Goal: Task Accomplishment & Management: Use online tool/utility

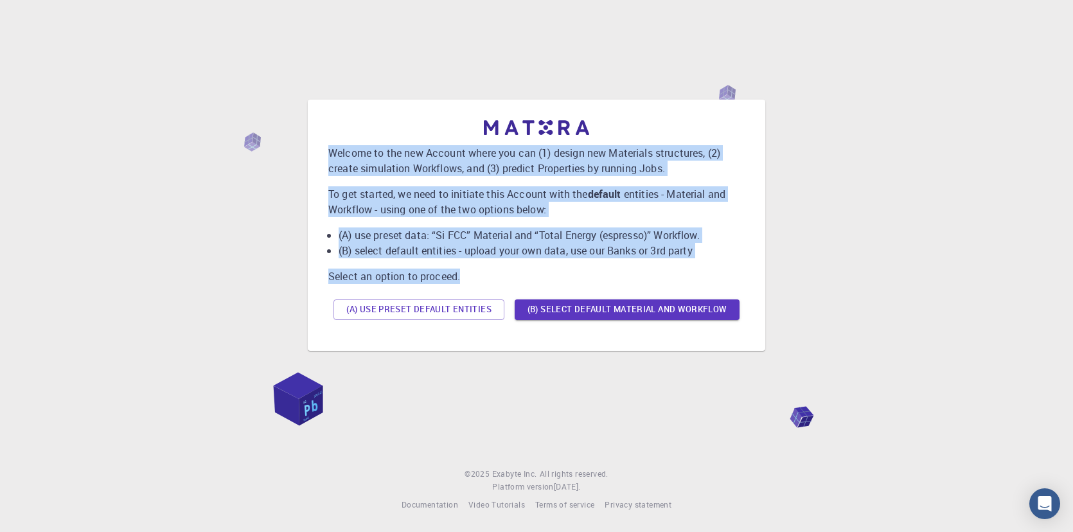
drag, startPoint x: 326, startPoint y: 84, endPoint x: 519, endPoint y: 285, distance: 278.6
click at [519, 285] on div "Welcome to the new Account where you can (1) design new Materials structures, (…" at bounding box center [536, 225] width 437 height 231
copy div "Welcome to the new Account where you can (1) design new Materials structures, (…"
click at [881, 89] on div "Welcome to the new Account where you can (1) design new Materials structures, (…" at bounding box center [536, 225] width 1042 height 414
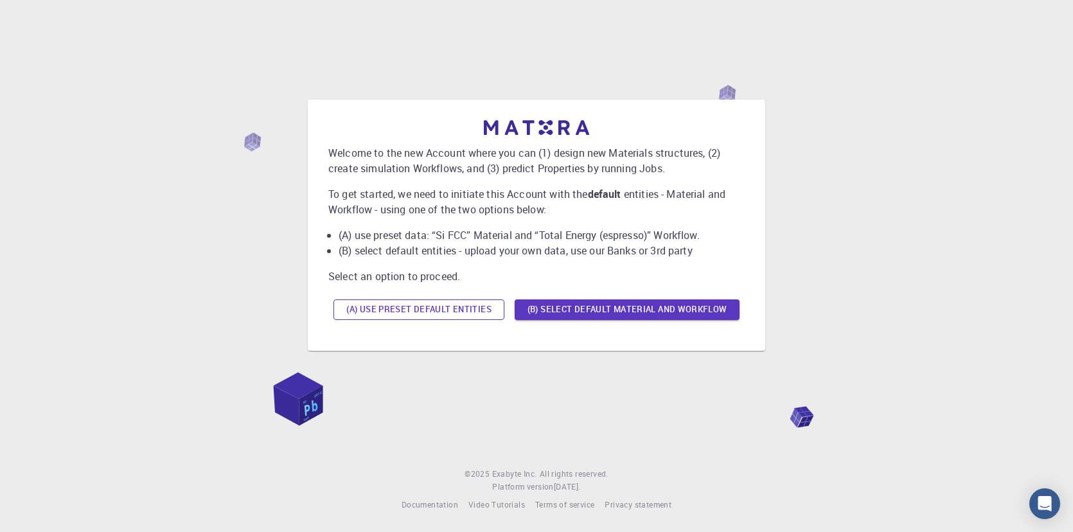
click at [504, 320] on button "(A) Use preset default entities" at bounding box center [419, 309] width 171 height 21
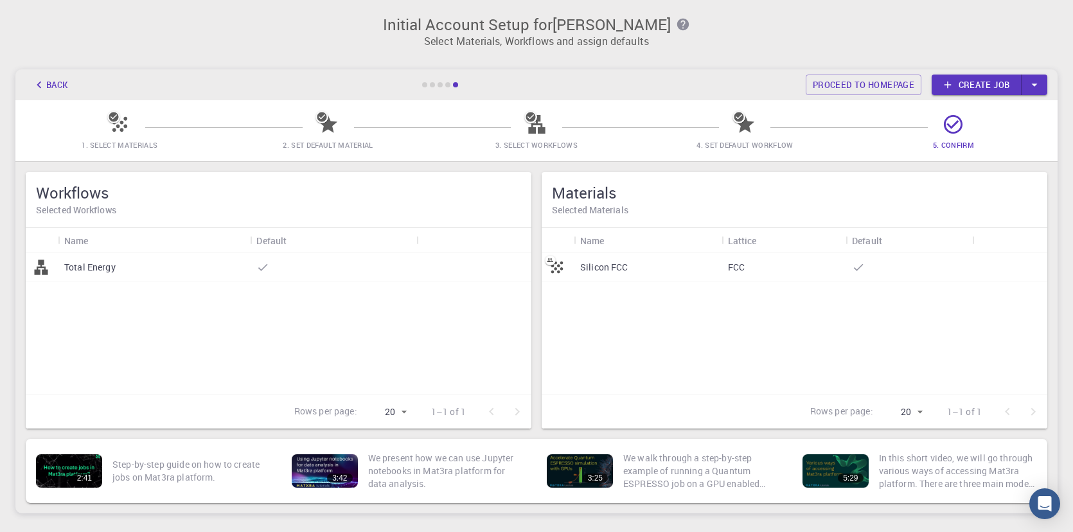
click at [985, 85] on link "Create job" at bounding box center [977, 85] width 90 height 21
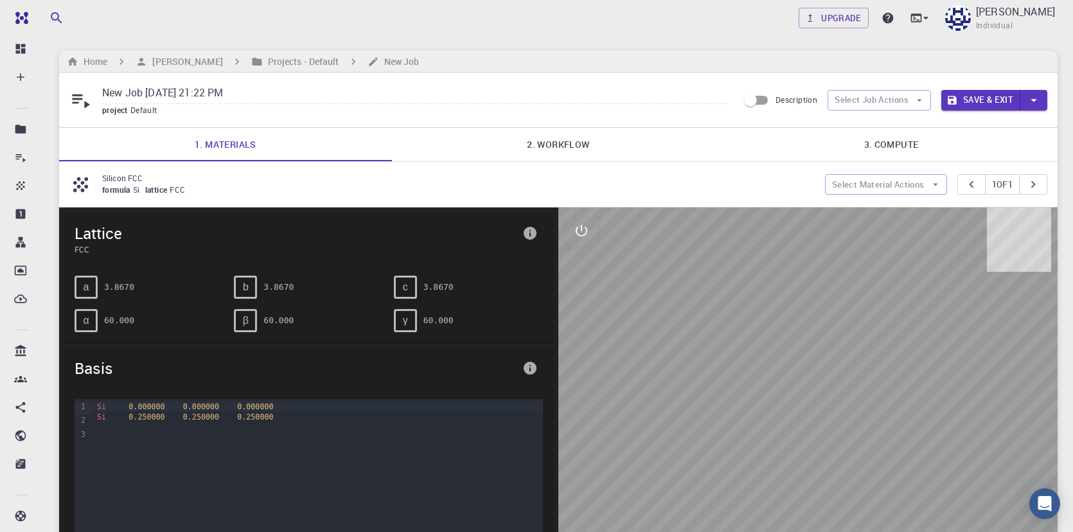
click at [548, 154] on link "2. Workflow" at bounding box center [558, 144] width 333 height 33
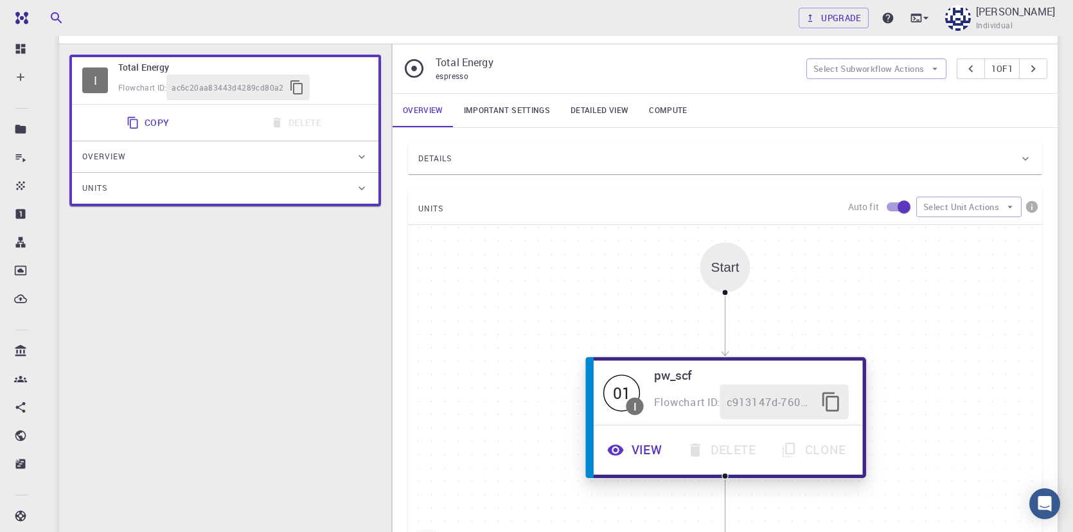
scroll to position [168, 0]
click at [769, 410] on span "c913147d-760d-496d-93a7-dc0771034d54" at bounding box center [770, 401] width 87 height 17
click at [657, 467] on button "View" at bounding box center [636, 449] width 80 height 35
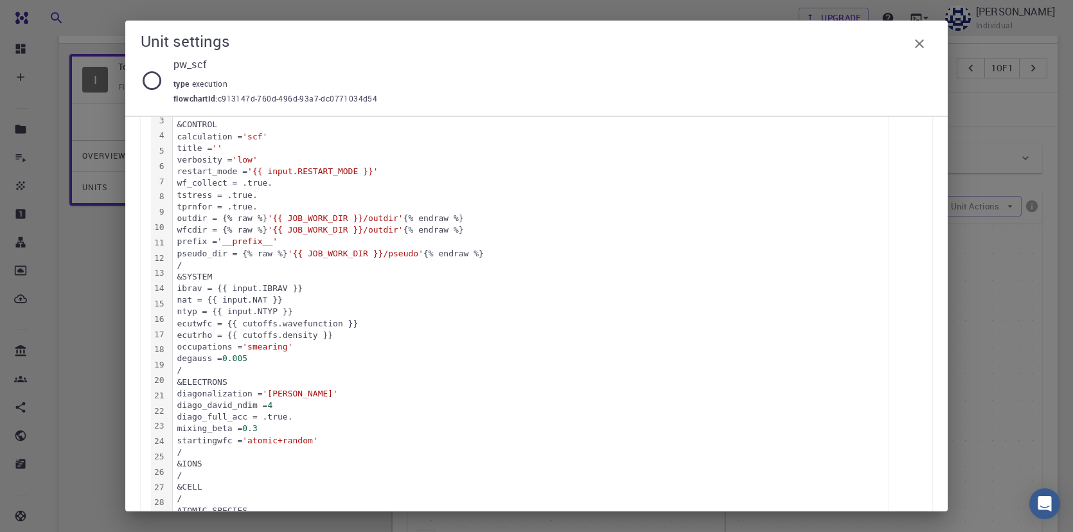
scroll to position [0, 0]
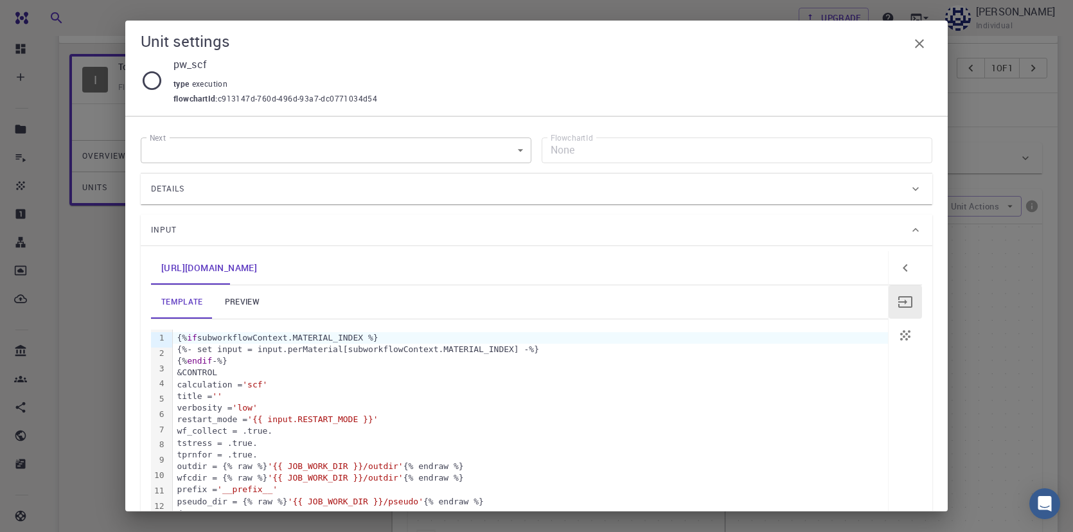
click at [917, 43] on icon "button" at bounding box center [919, 43] width 15 height 15
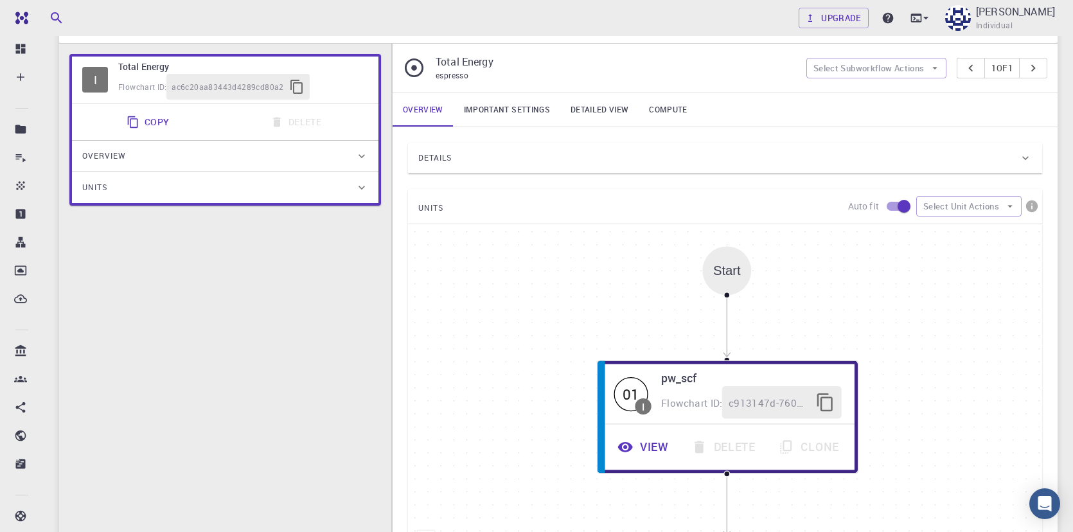
click at [724, 278] on div "Start" at bounding box center [727, 270] width 28 height 15
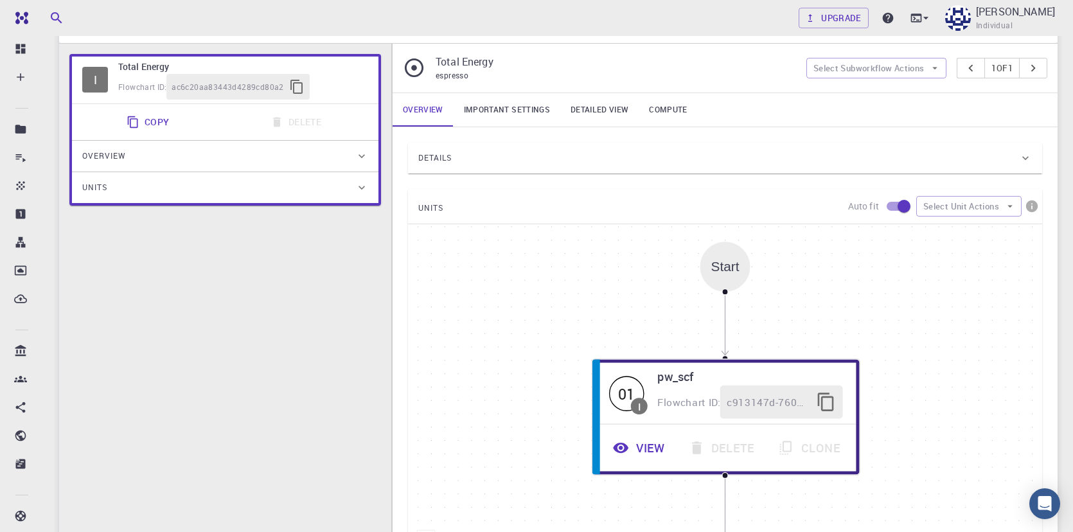
click at [733, 274] on div "Start" at bounding box center [725, 266] width 28 height 15
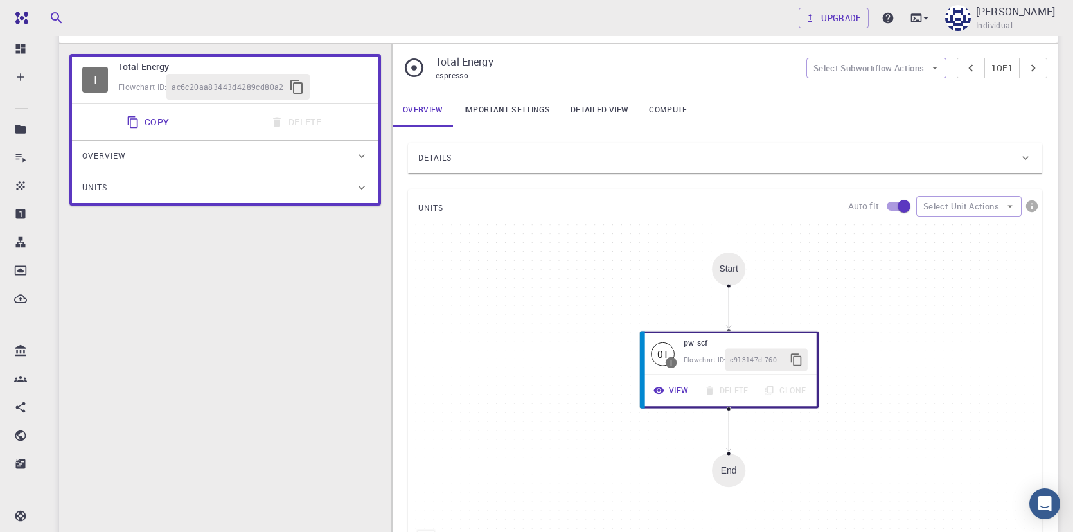
click at [510, 127] on link "Important settings" at bounding box center [507, 109] width 107 height 33
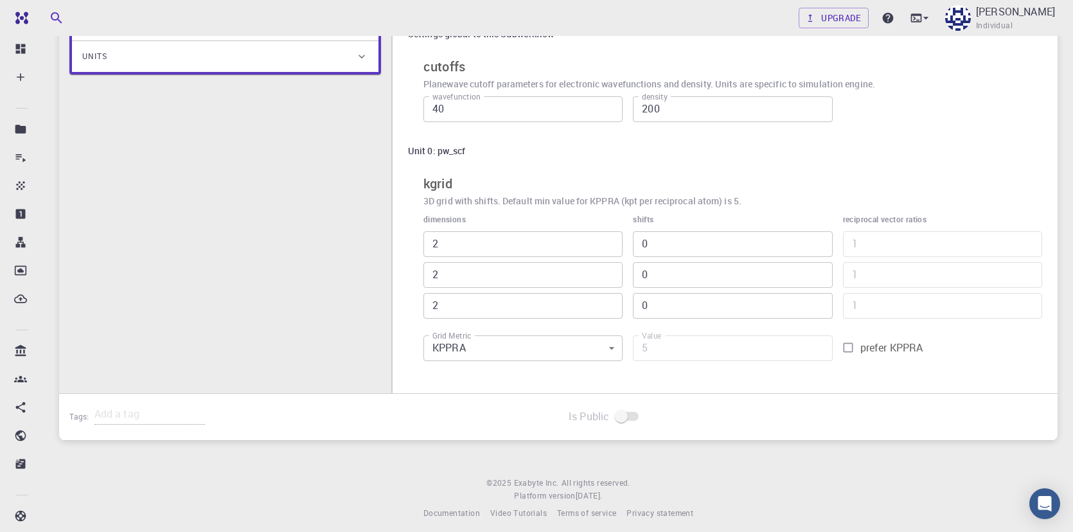
scroll to position [306, 0]
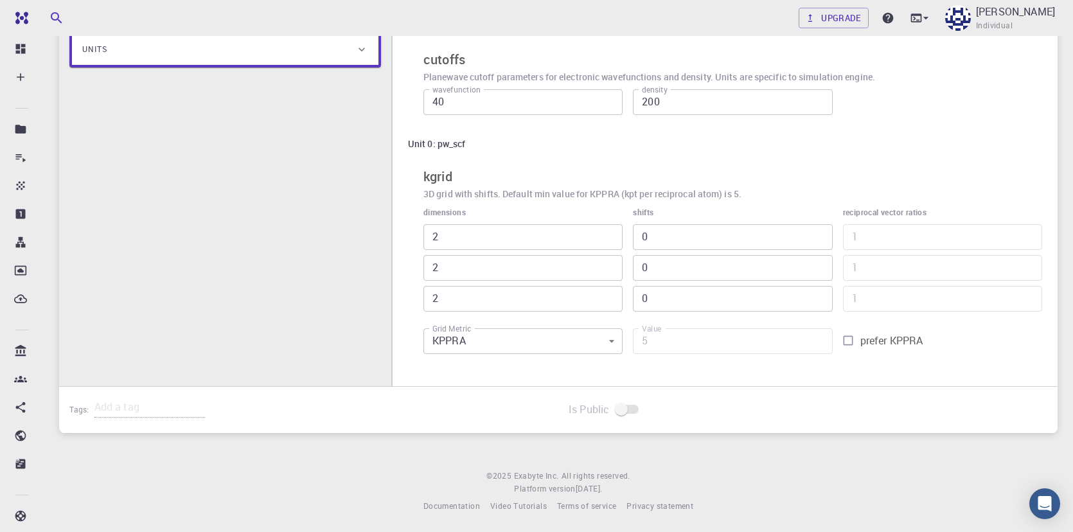
click at [608, 411] on body "Free Dashboard Create New Job New Material Create Material Upload File Import f…" at bounding box center [536, 113] width 1073 height 839
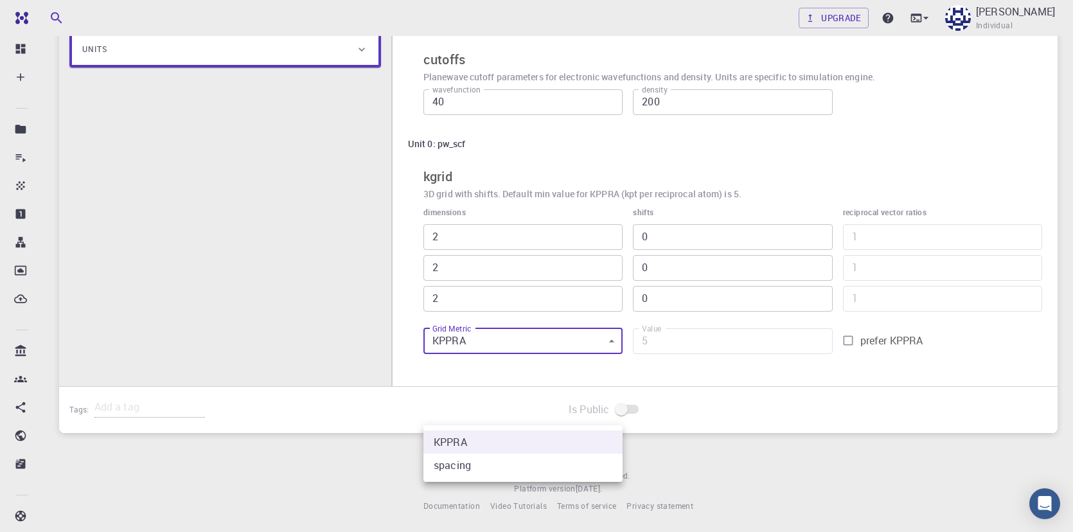
click at [608, 411] on div at bounding box center [536, 266] width 1073 height 532
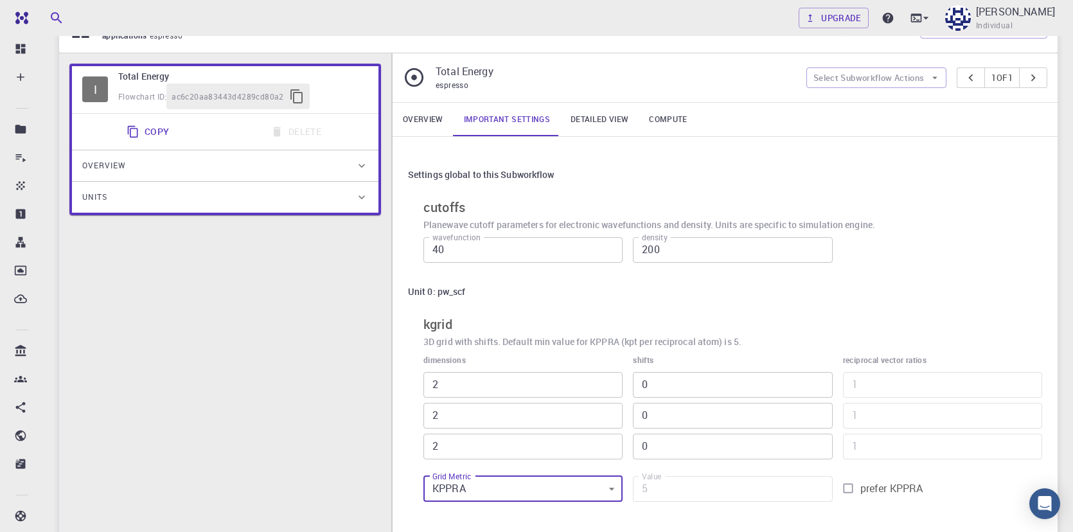
scroll to position [157, 0]
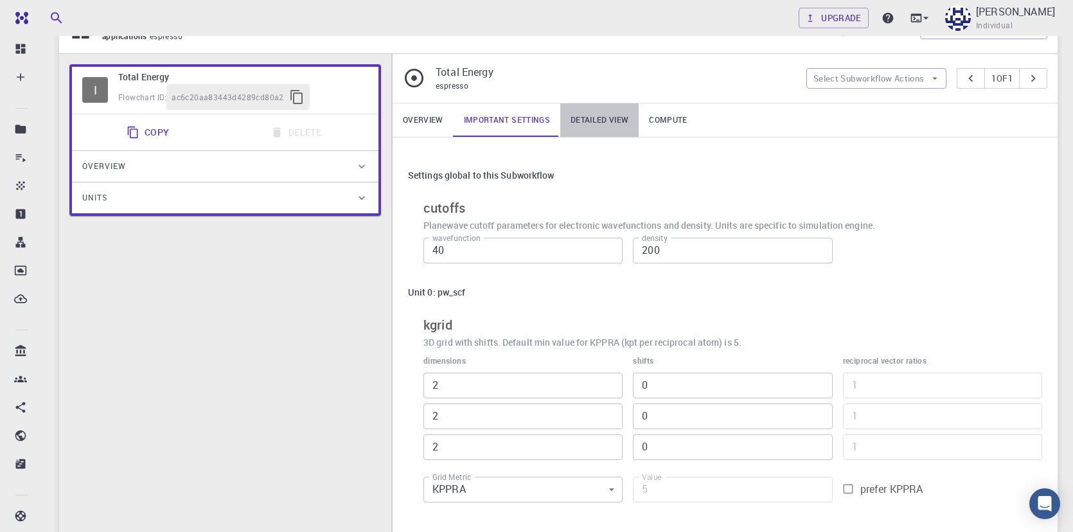
click at [593, 137] on link "Detailed view" at bounding box center [599, 119] width 78 height 33
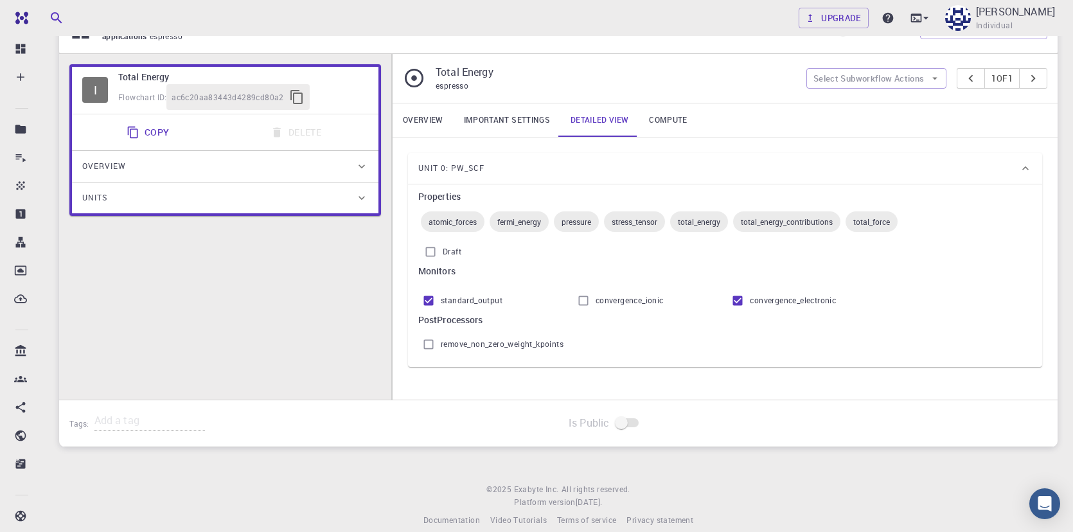
click at [668, 137] on link "Compute" at bounding box center [668, 119] width 58 height 33
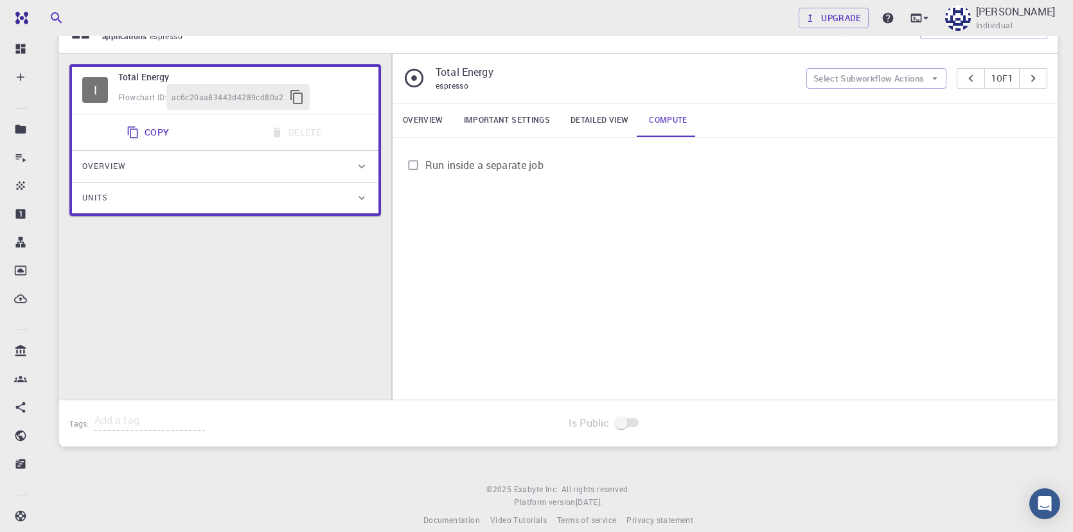
click at [415, 177] on input "Run inside a separate job" at bounding box center [413, 165] width 24 height 24
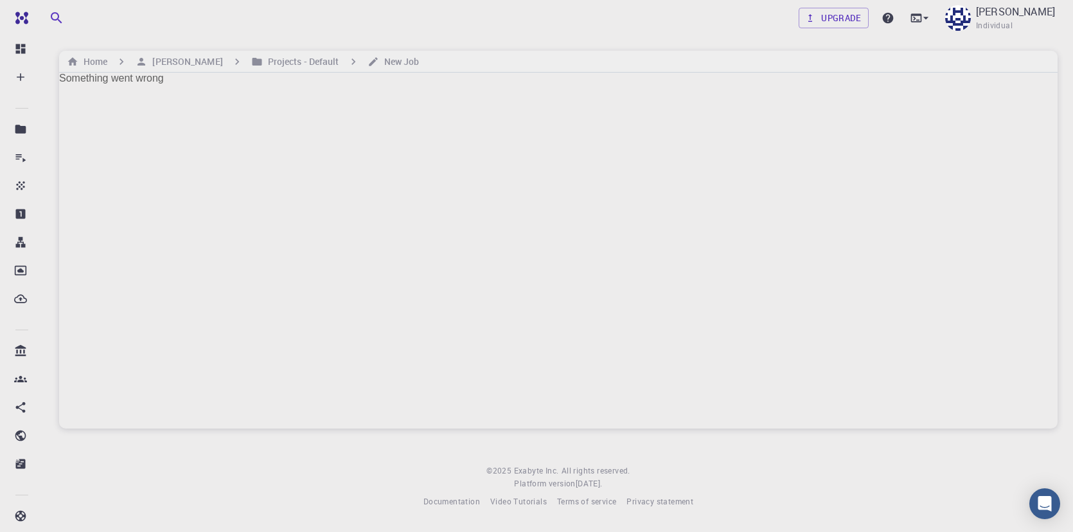
scroll to position [11, 0]
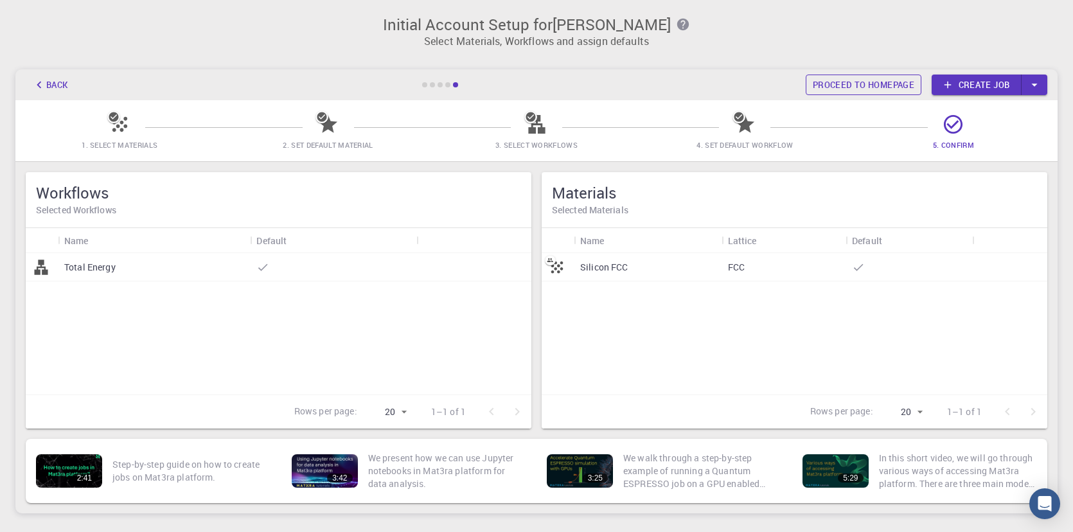
click at [832, 84] on link "Proceed to homepage" at bounding box center [864, 85] width 116 height 21
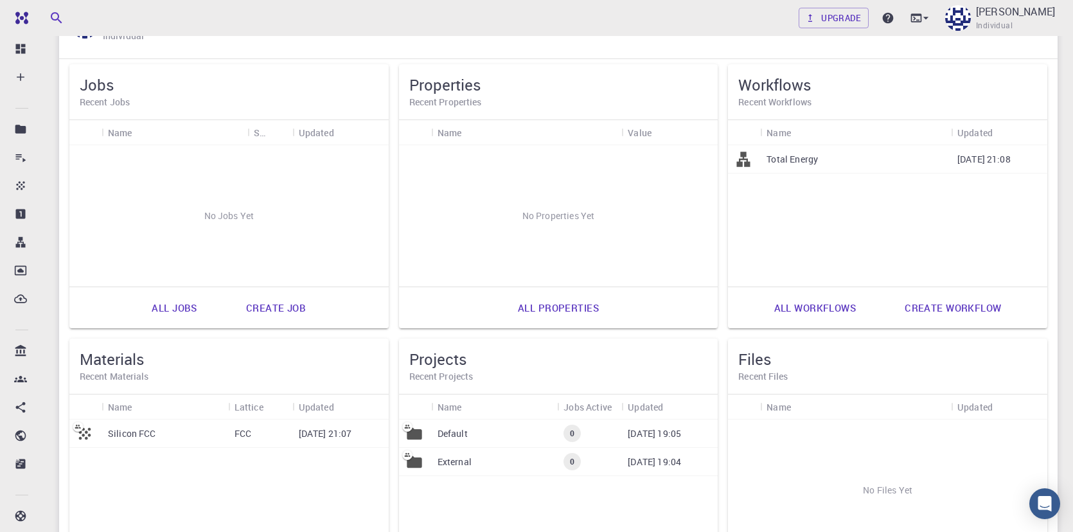
scroll to position [81, 0]
click at [293, 322] on link "Create job" at bounding box center [276, 306] width 88 height 31
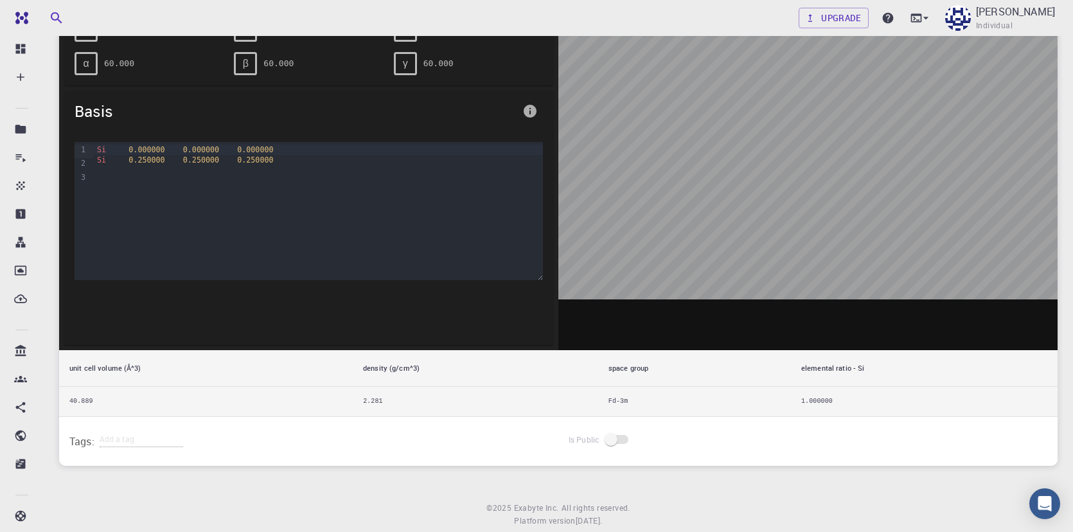
scroll to position [334, 0]
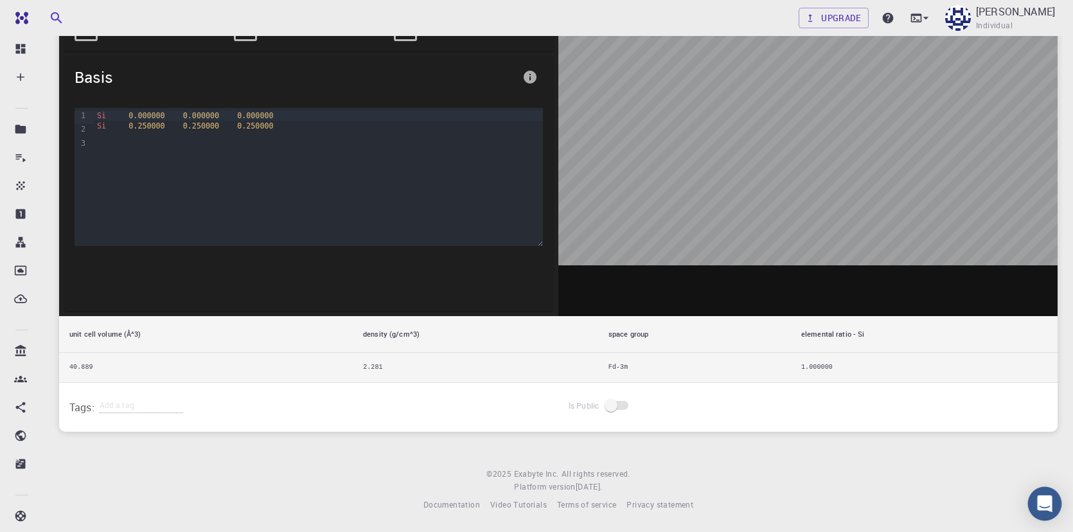
click at [1046, 500] on icon "Open Intercom Messenger" at bounding box center [1044, 503] width 15 height 17
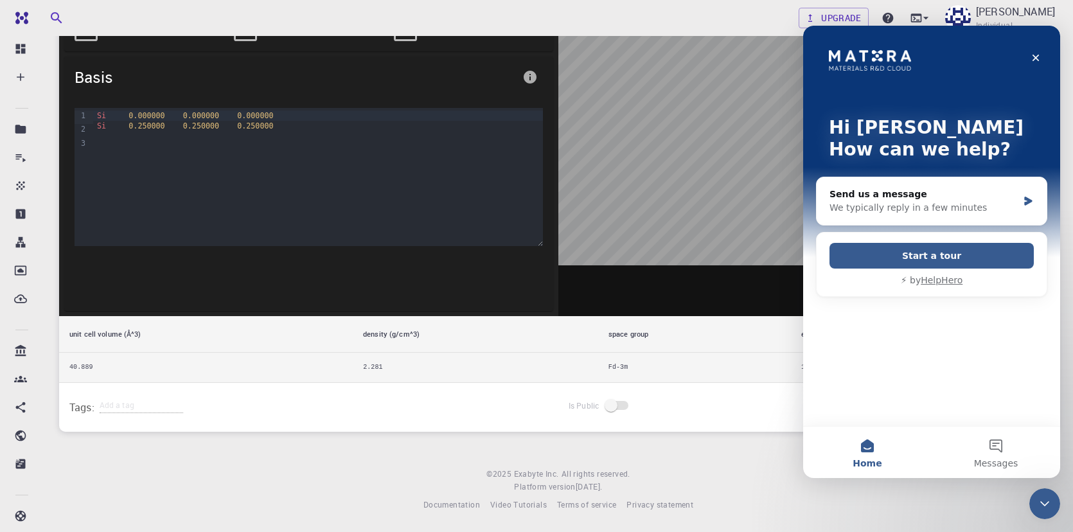
scroll to position [0, 0]
click at [1039, 58] on icon "Close" at bounding box center [1036, 58] width 10 height 10
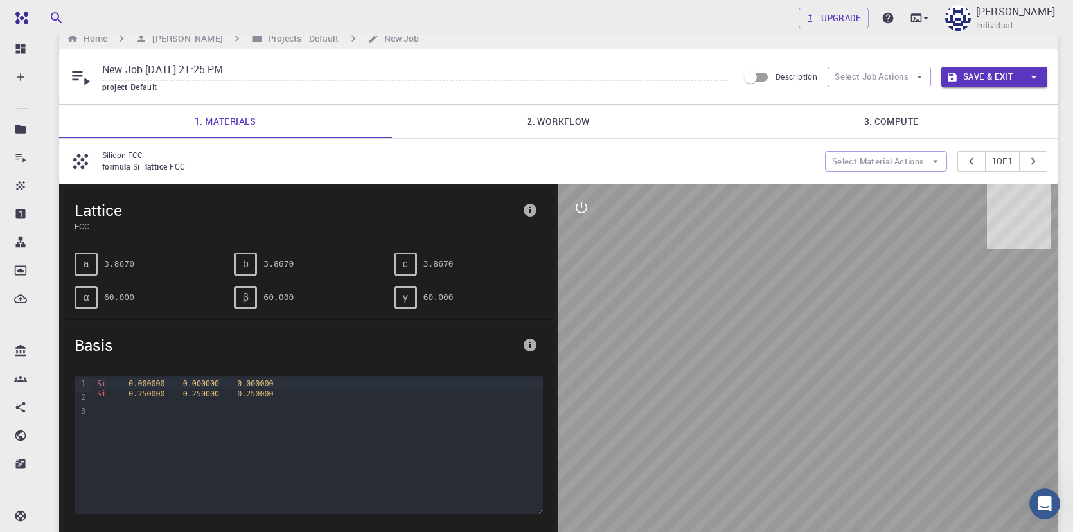
scroll to position [18, 0]
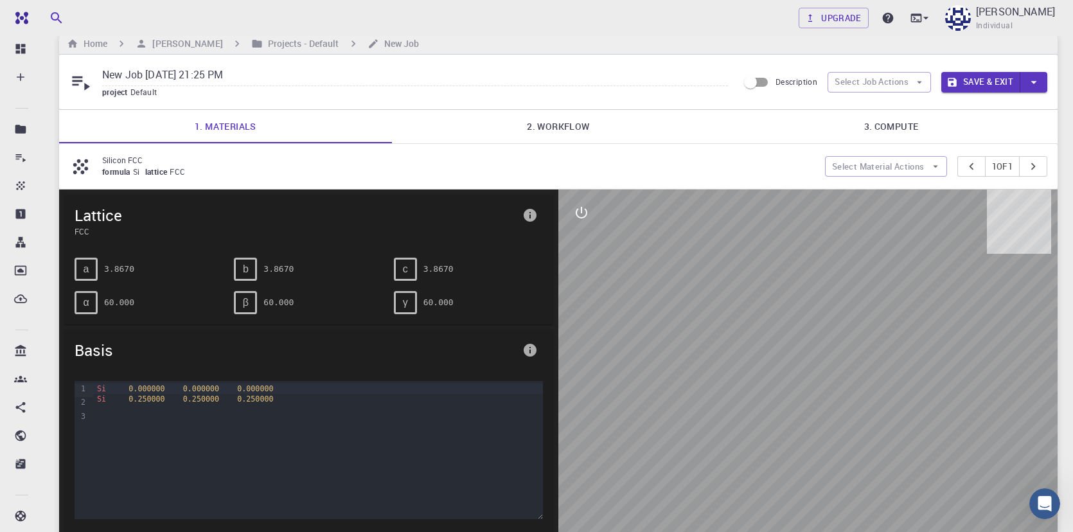
click at [569, 141] on link "2. Workflow" at bounding box center [558, 126] width 333 height 33
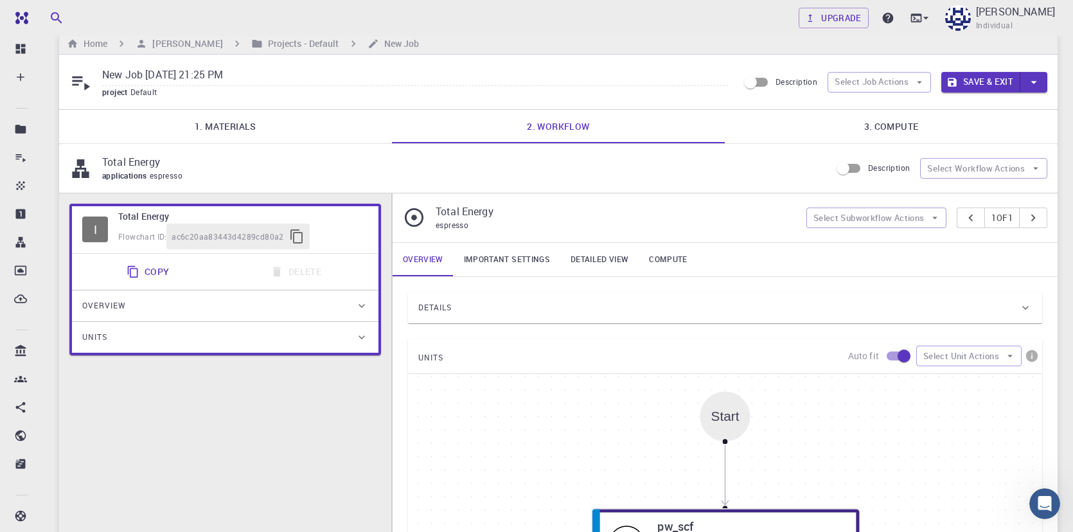
click at [891, 139] on link "3. Compute" at bounding box center [891, 126] width 333 height 33
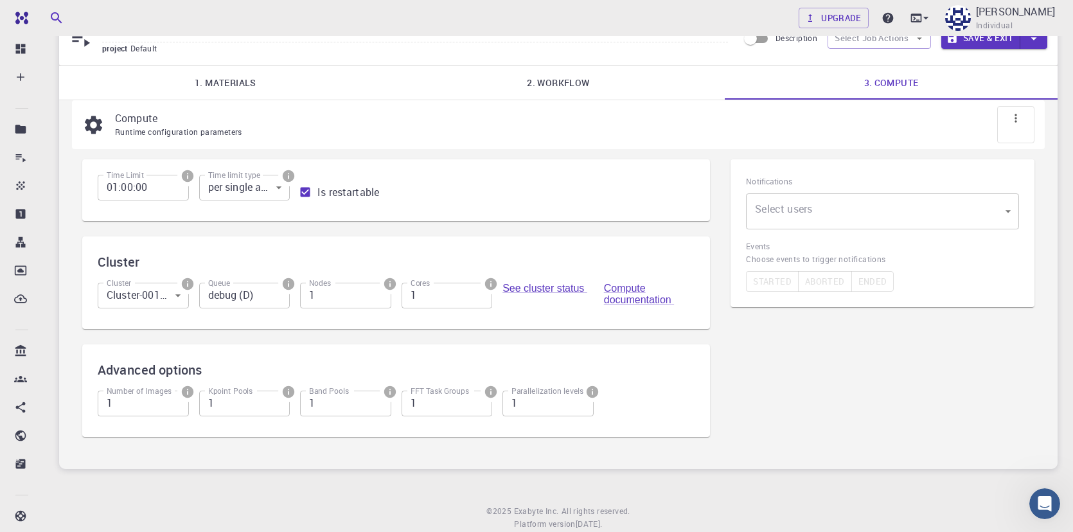
scroll to position [0, 0]
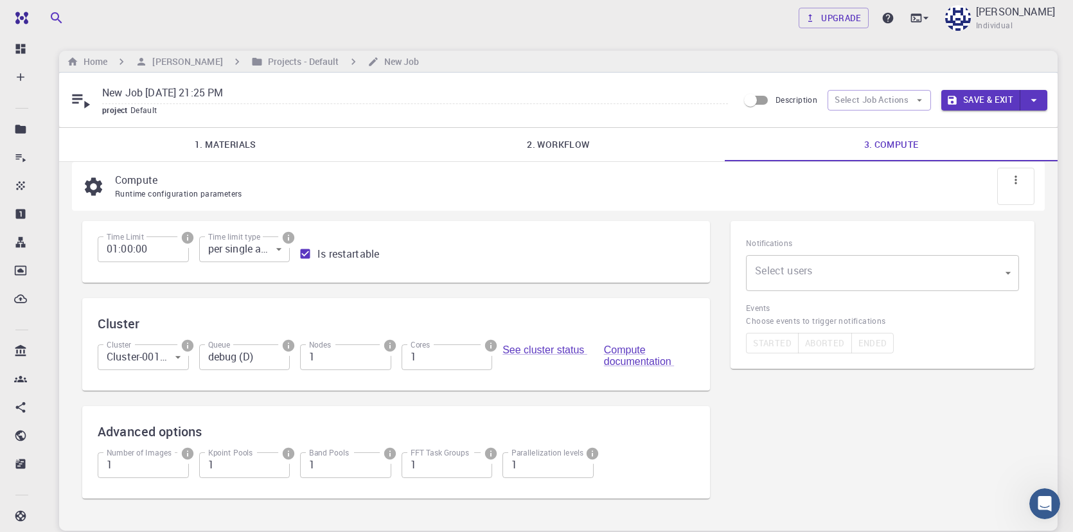
click at [961, 297] on body "Free Dashboard Create New Job New Material Create Material Upload File Import f…" at bounding box center [536, 315] width 1073 height 631
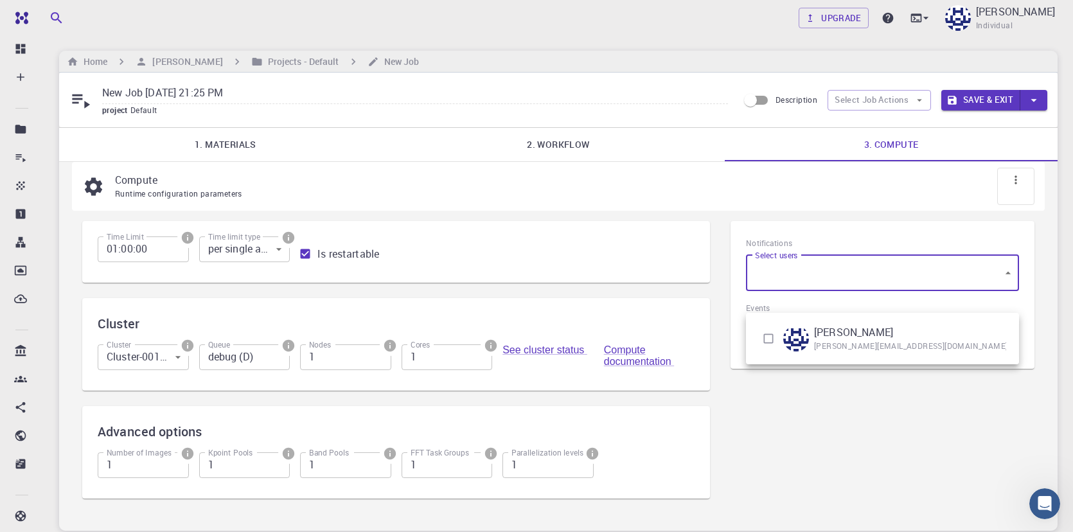
click at [773, 343] on input "checkbox" at bounding box center [768, 338] width 24 height 24
checkbox input "true"
type input "[object Object]"
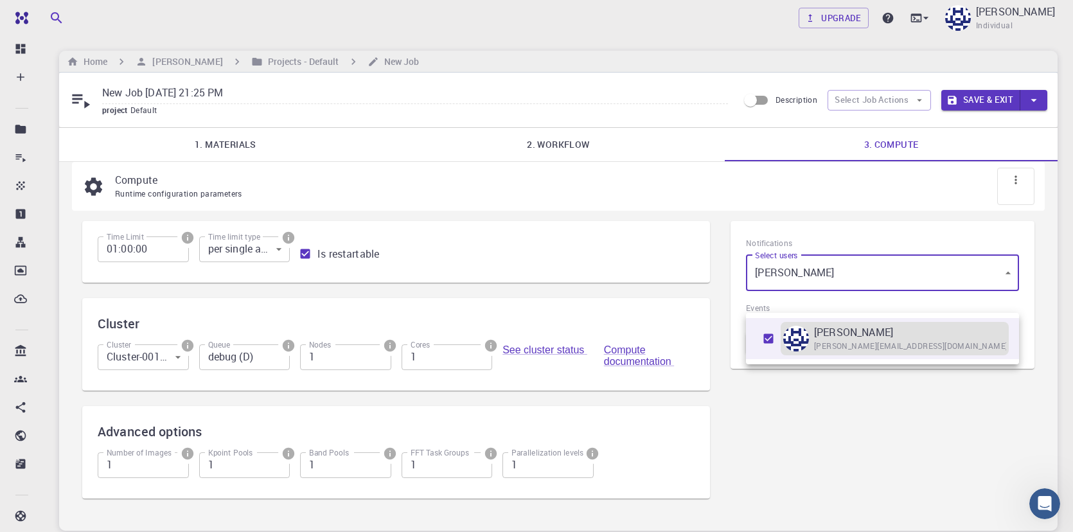
click at [912, 347] on span "andrei.postnikov@univ-lorraine.fr" at bounding box center [942, 346] width 257 height 13
checkbox input "false"
click at [878, 349] on span "andrei.postnikov@univ-lorraine.fr" at bounding box center [942, 346] width 257 height 13
type input "[object Object]"
checkbox input "true"
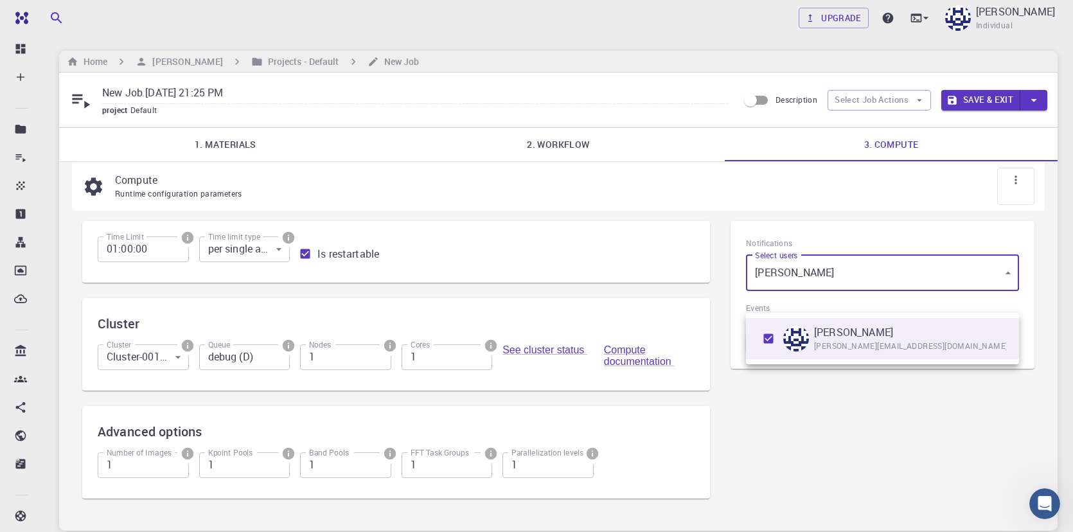
click at [861, 438] on div at bounding box center [536, 266] width 1073 height 532
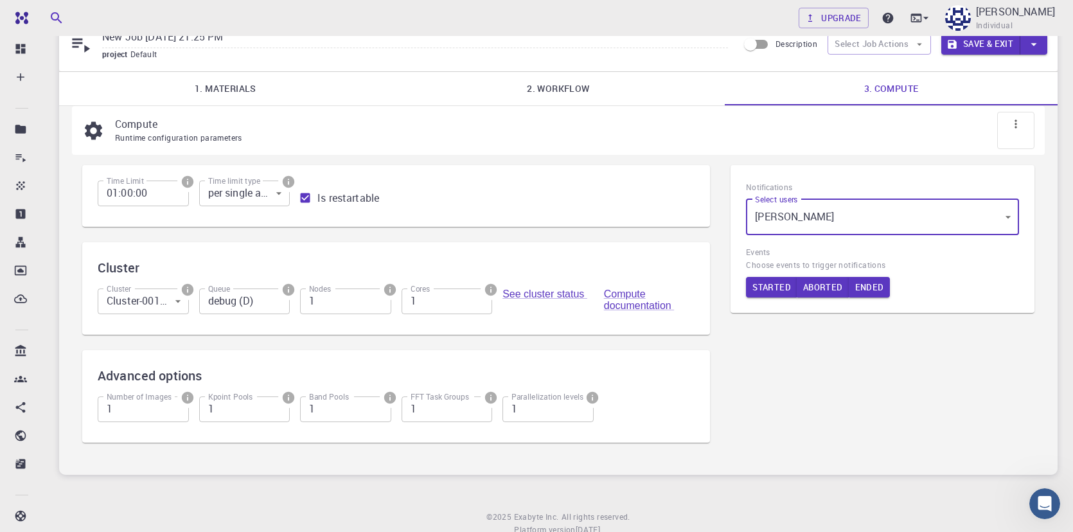
scroll to position [28, 0]
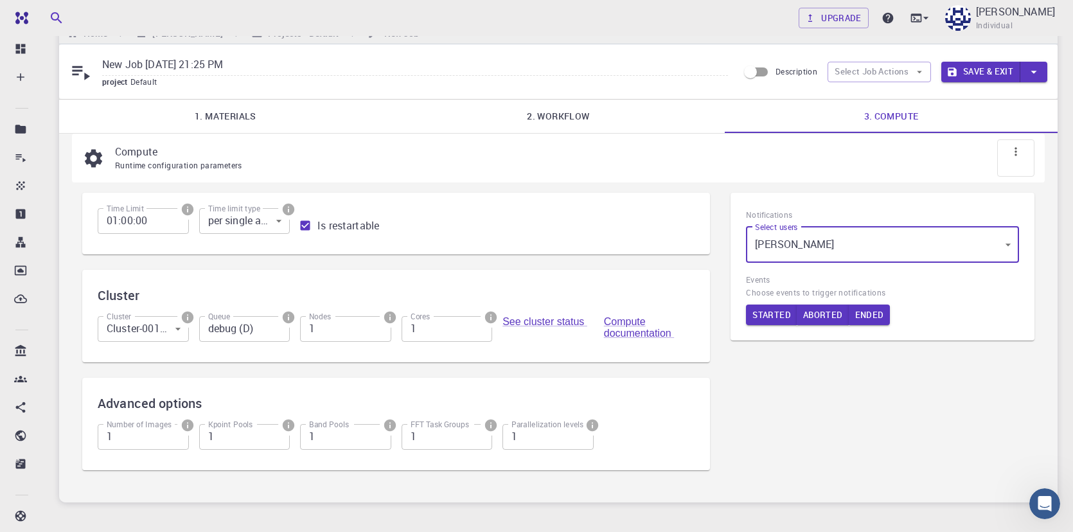
click at [896, 126] on link "3. Compute" at bounding box center [891, 116] width 333 height 33
click at [521, 327] on link "See cluster status" at bounding box center [545, 321] width 85 height 11
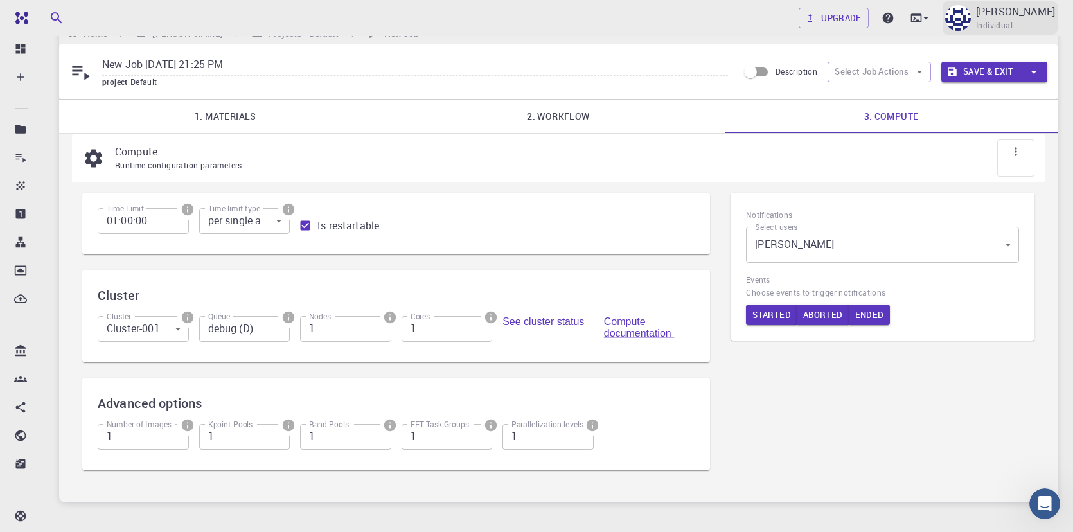
click at [981, 27] on span "Individual" at bounding box center [994, 25] width 37 height 13
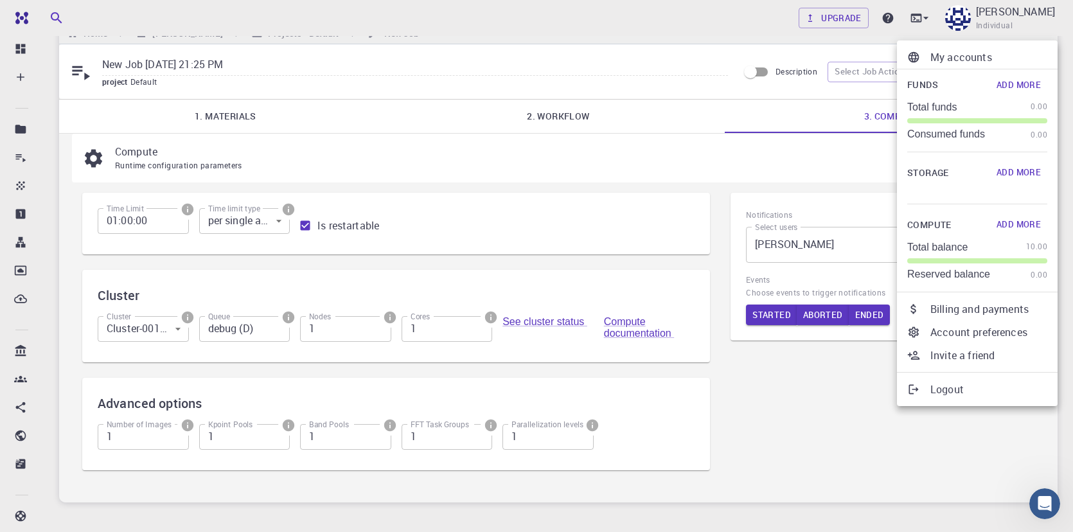
click at [983, 397] on p "Logout" at bounding box center [989, 389] width 117 height 15
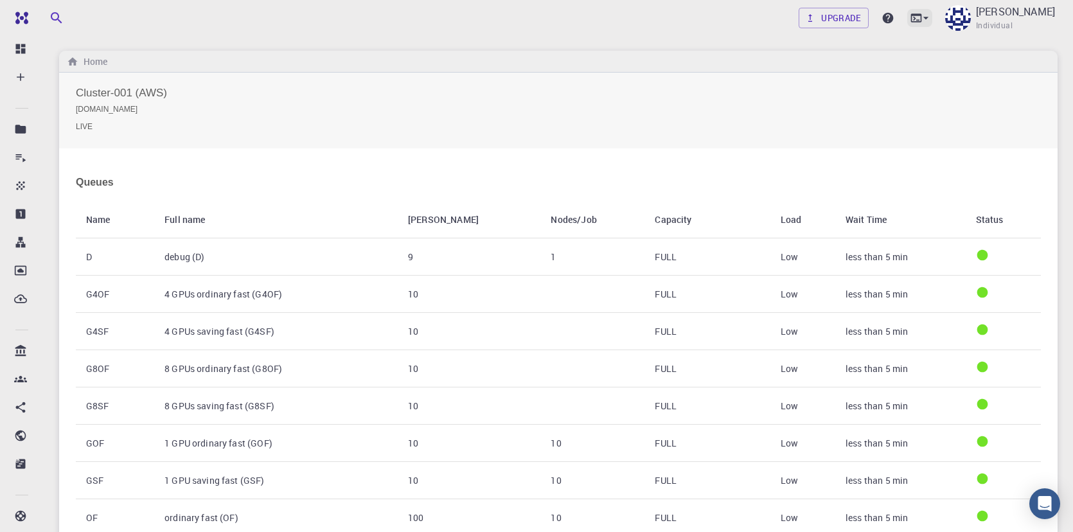
click at [920, 13] on icon at bounding box center [926, 18] width 13 height 13
click at [693, 120] on div at bounding box center [536, 266] width 1073 height 532
click at [910, 19] on icon at bounding box center [916, 18] width 13 height 13
click at [852, 60] on li "Terminal" at bounding box center [826, 57] width 167 height 23
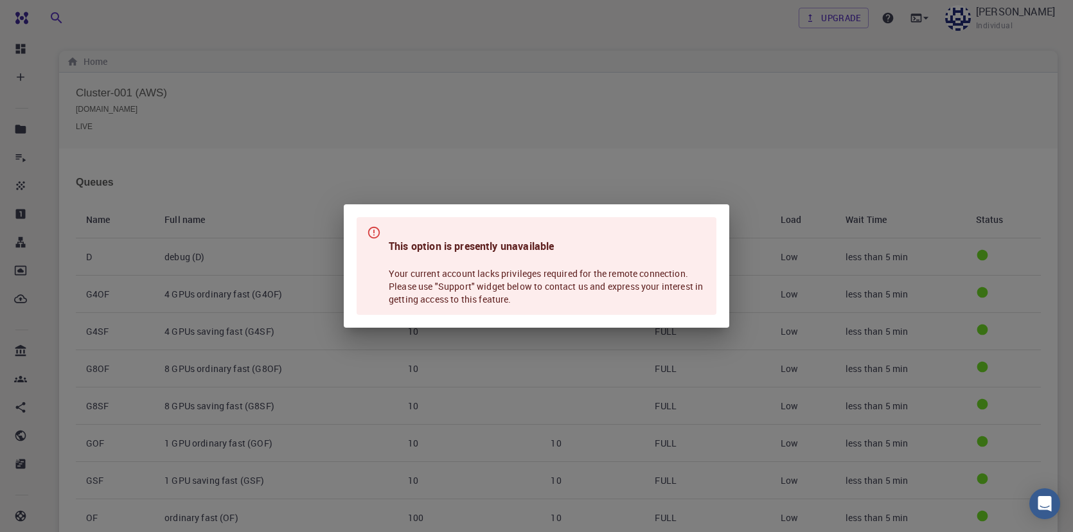
click at [514, 107] on div "This option is presently unavailable Your current account lacks privileges requ…" at bounding box center [536, 266] width 1073 height 532
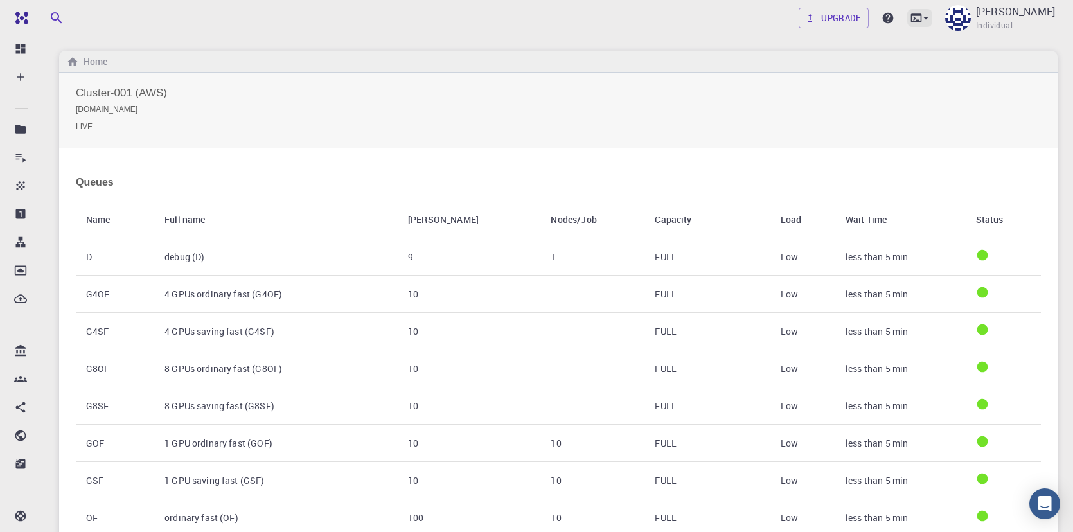
click at [910, 20] on icon at bounding box center [916, 18] width 13 height 13
click at [877, 82] on li "Remote Desktop" at bounding box center [826, 80] width 167 height 23
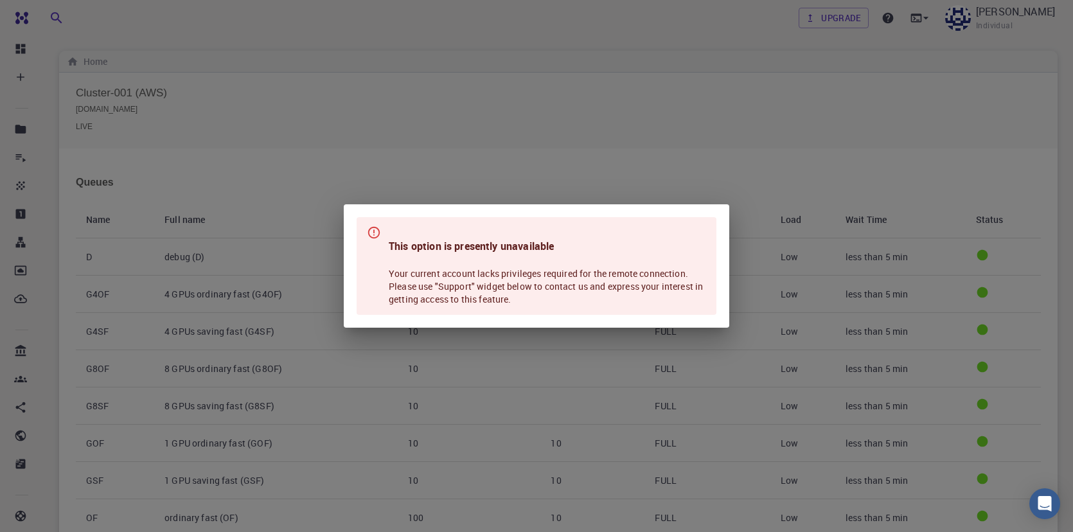
click at [648, 242] on h4 "This option is presently unavailable" at bounding box center [547, 245] width 317 height 15
click at [708, 241] on div "This option is presently unavailable Your current account lacks privileges requ…" at bounding box center [537, 266] width 360 height 98
click at [769, 172] on div "This option is presently unavailable Your current account lacks privileges requ…" at bounding box center [536, 266] width 1073 height 532
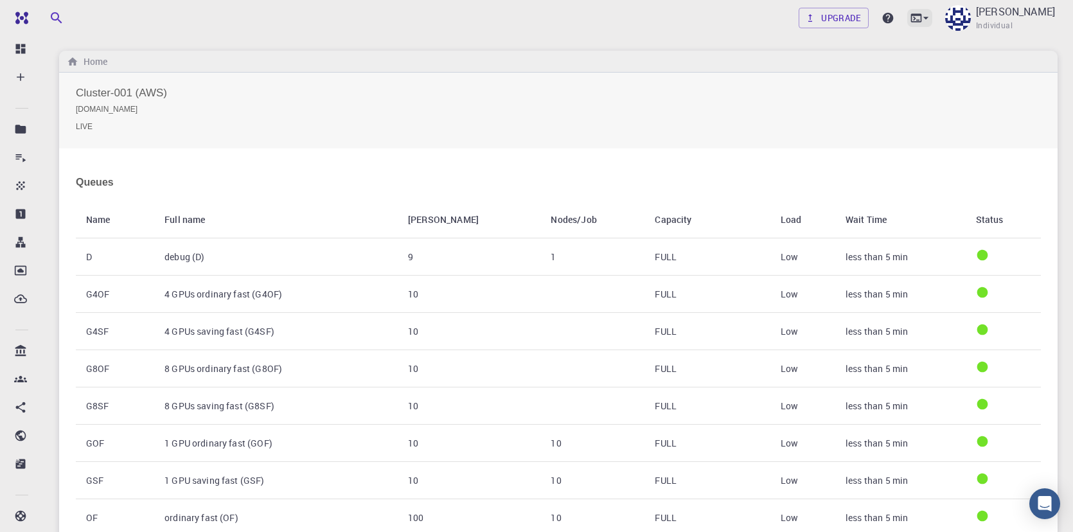
click at [920, 24] on icon at bounding box center [926, 18] width 13 height 13
click at [852, 112] on li "JupyterLite" at bounding box center [826, 104] width 167 height 23
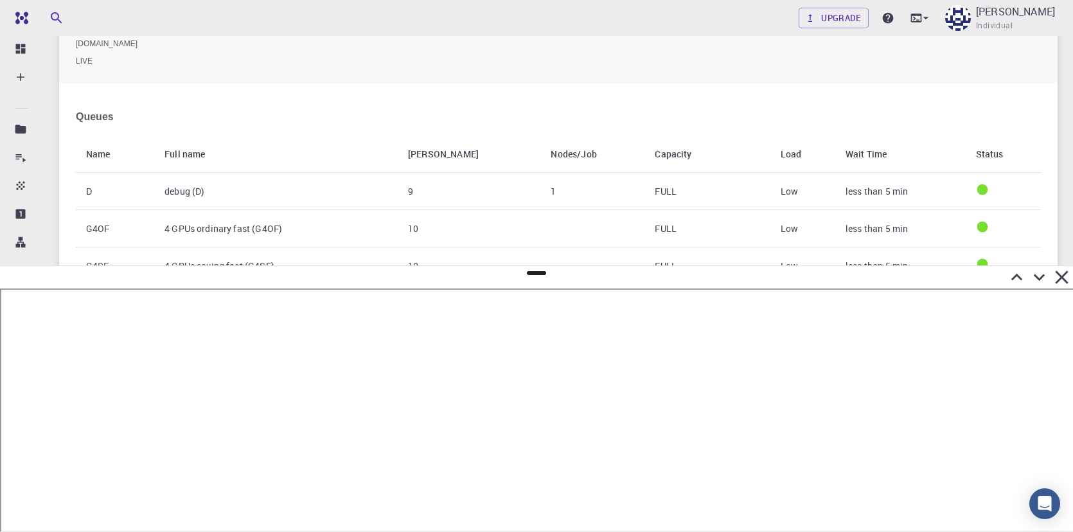
scroll to position [61, 0]
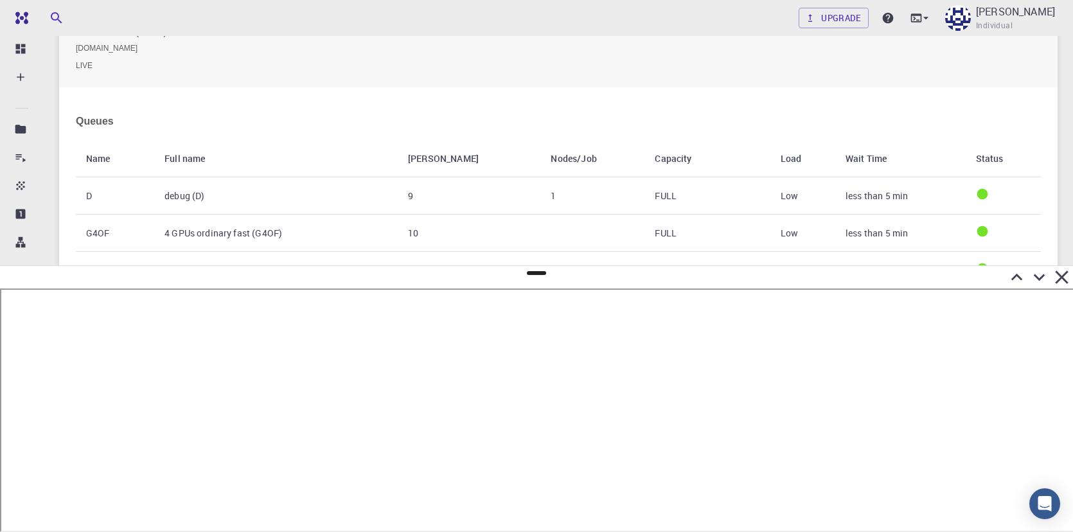
click at [1060, 279] on icon at bounding box center [1061, 277] width 13 height 13
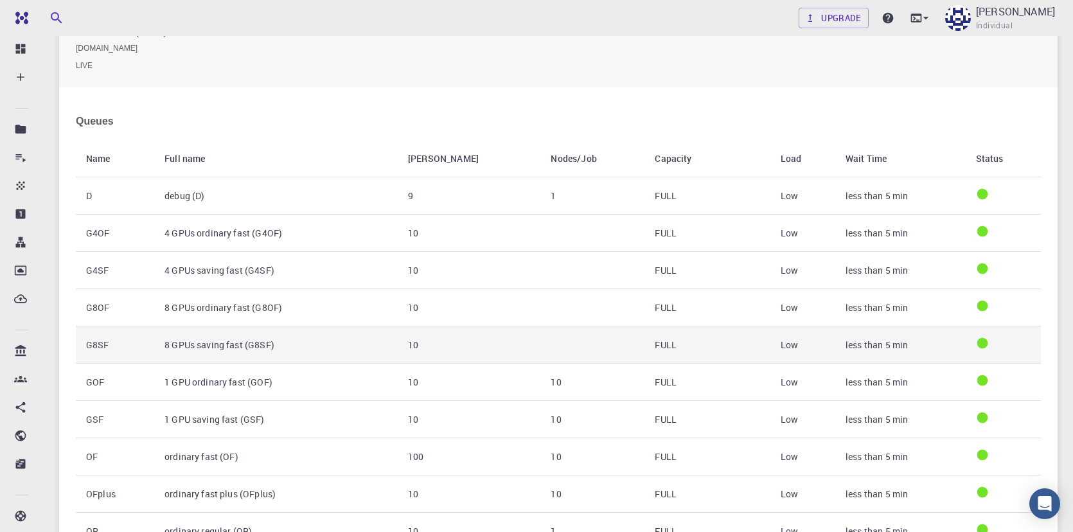
scroll to position [0, 0]
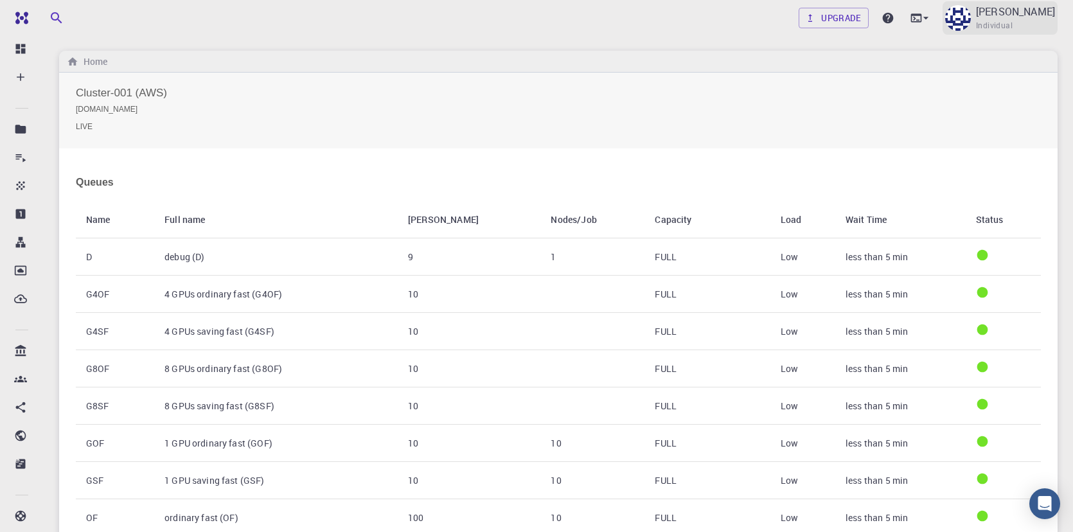
click at [976, 13] on p "Postnikov, Andrei" at bounding box center [1015, 11] width 79 height 15
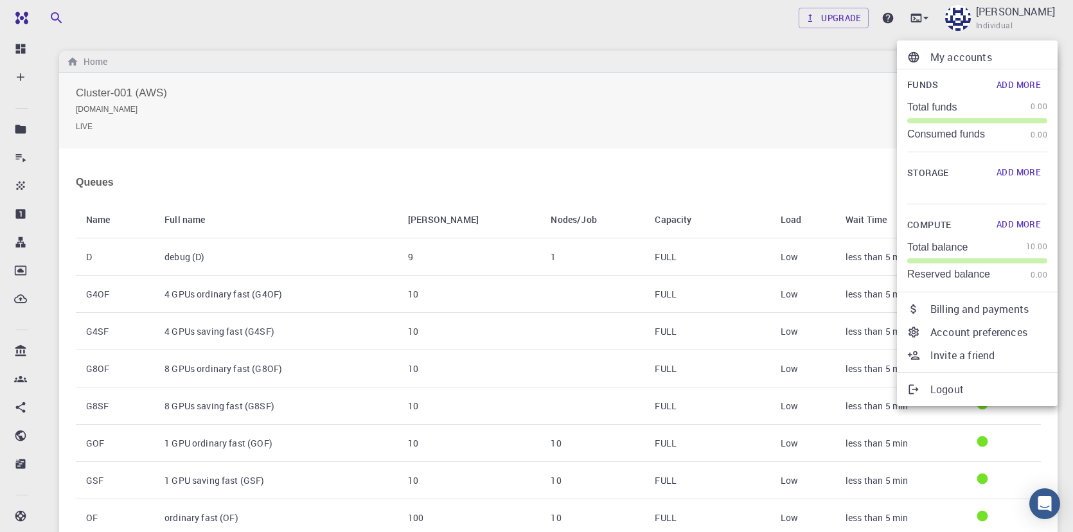
click at [968, 397] on p "Logout" at bounding box center [989, 389] width 117 height 15
